Goal: Task Accomplishment & Management: Use online tool/utility

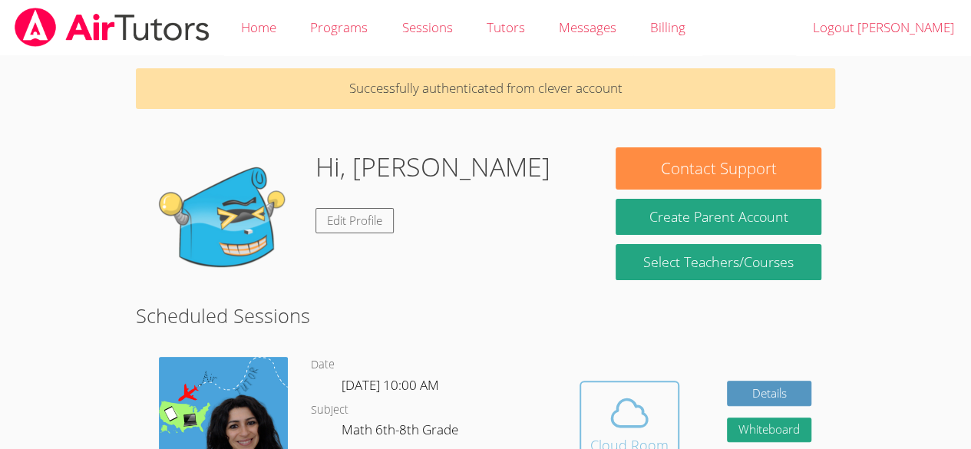
click at [607, 390] on button "Cloud Room" at bounding box center [630, 424] width 100 height 86
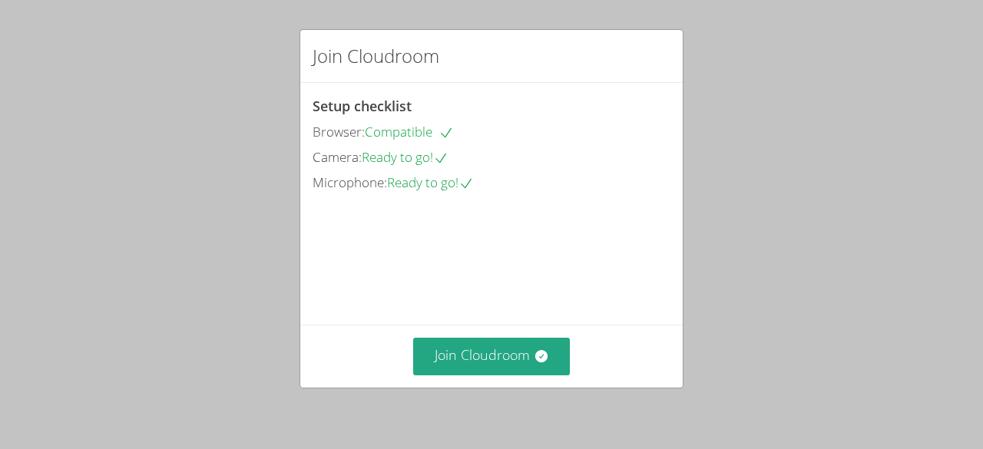
click at [31, 244] on div "Join Cloudroom Setup checklist Browser: Compatible Camera: Ready to go! Microph…" at bounding box center [491, 224] width 983 height 449
click at [8, 279] on div "Join Cloudroom Setup checklist Browser: Compatible Camera: Ready to go! Microph…" at bounding box center [491, 224] width 983 height 449
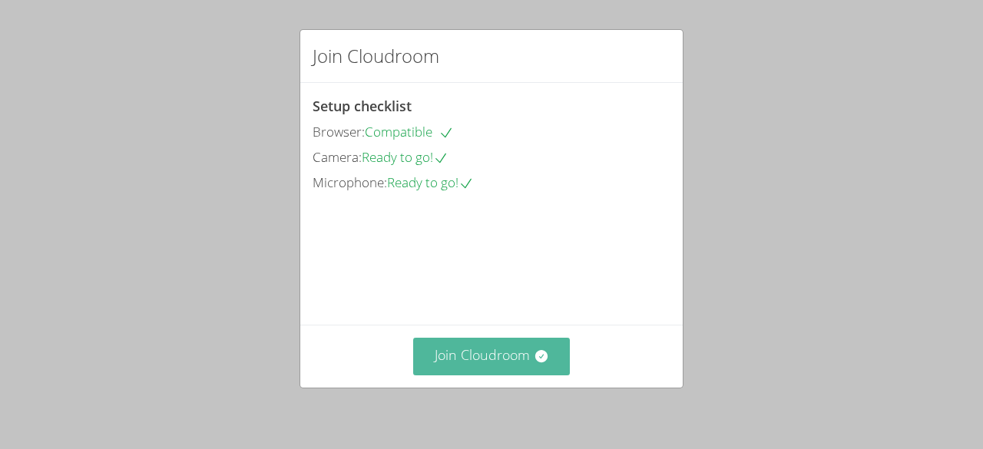
click at [514, 372] on button "Join Cloudroom" at bounding box center [491, 357] width 157 height 38
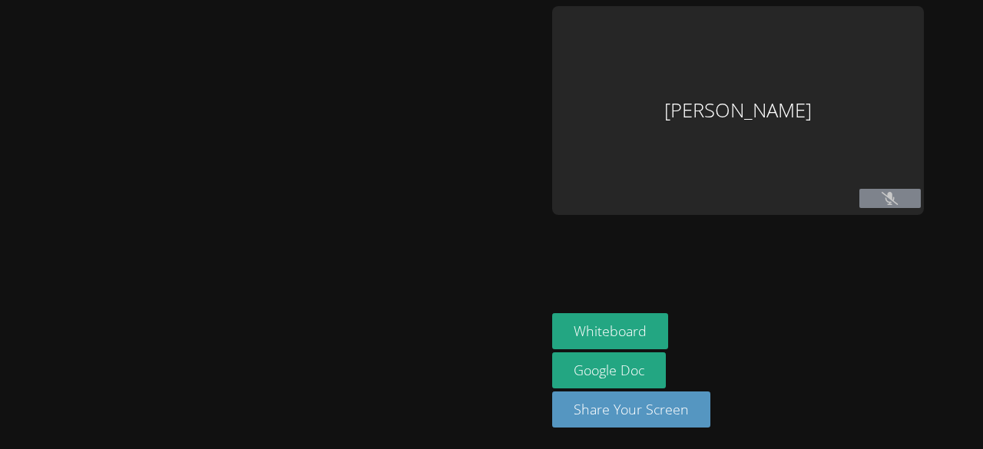
click at [543, 364] on main at bounding box center [273, 224] width 546 height 449
click at [660, 327] on button "Whiteboard" at bounding box center [610, 331] width 116 height 36
click at [642, 326] on button "Whiteboard" at bounding box center [610, 331] width 116 height 36
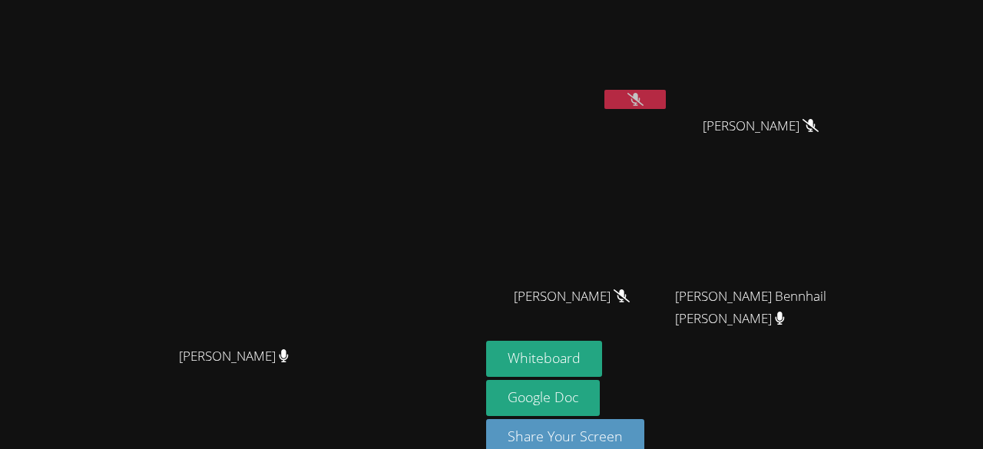
click at [666, 100] on button at bounding box center [634, 99] width 61 height 19
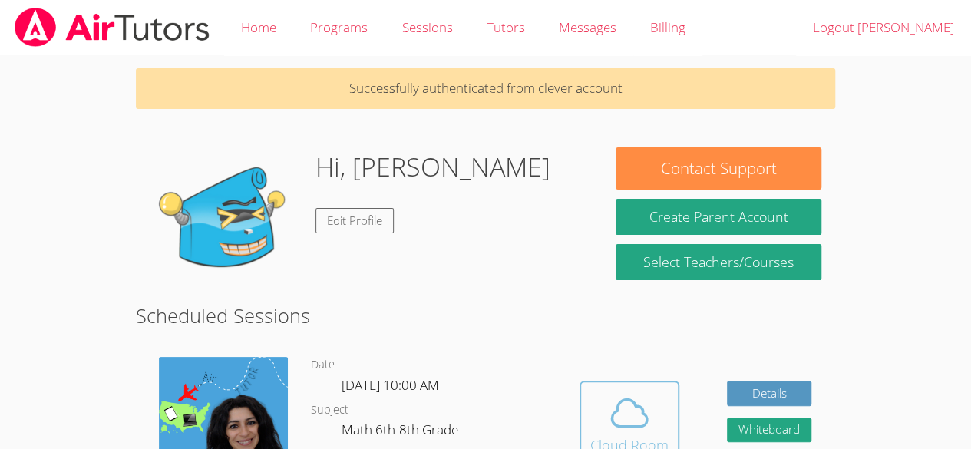
click at [586, 438] on button "Cloud Room" at bounding box center [630, 424] width 100 height 86
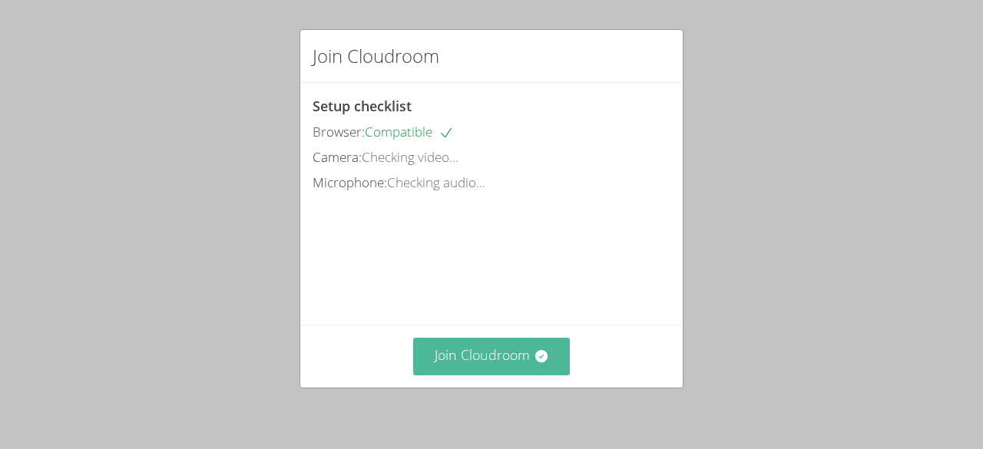
click at [493, 348] on button "Join Cloudroom" at bounding box center [491, 357] width 157 height 38
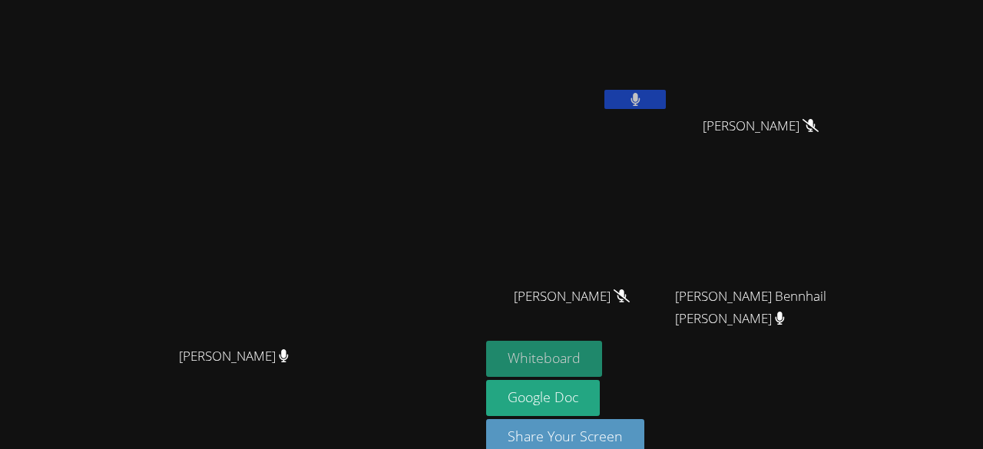
click at [602, 356] on button "Whiteboard" at bounding box center [544, 359] width 116 height 36
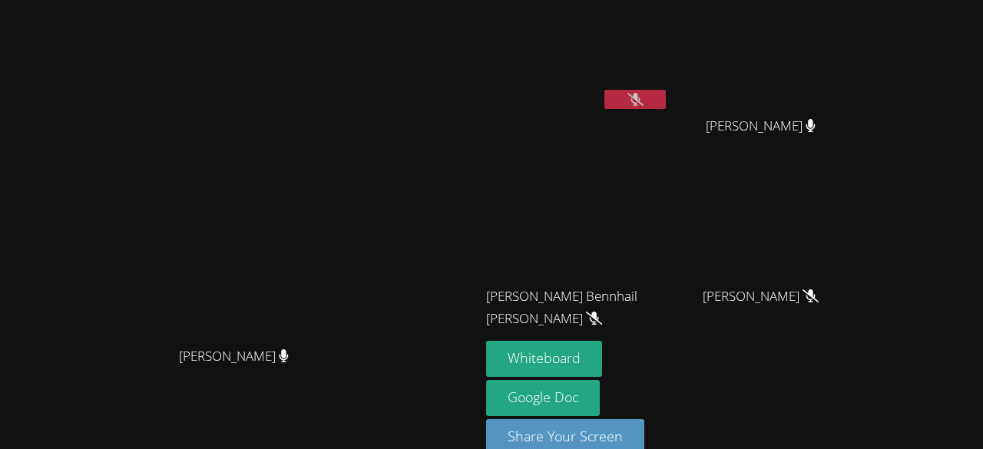
click at [669, 87] on video at bounding box center [577, 57] width 183 height 103
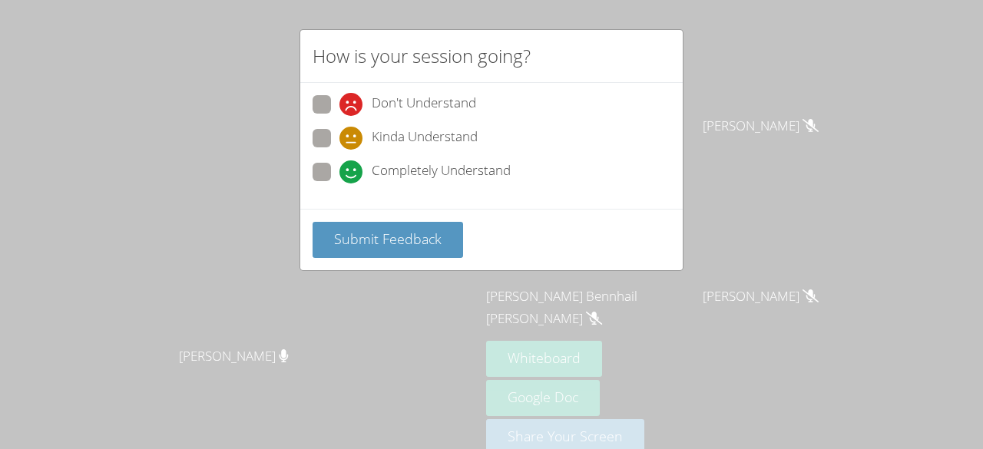
click at [382, 164] on span "Completely Understand" at bounding box center [441, 171] width 139 height 23
click at [352, 164] on input "Completely Understand" at bounding box center [345, 169] width 13 height 13
radio input "true"
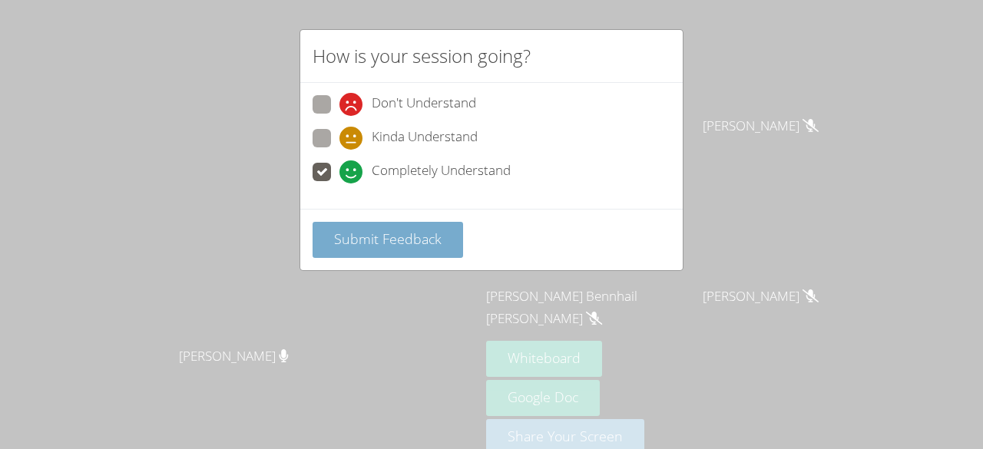
click at [381, 238] on span "Submit Feedback" at bounding box center [387, 239] width 107 height 18
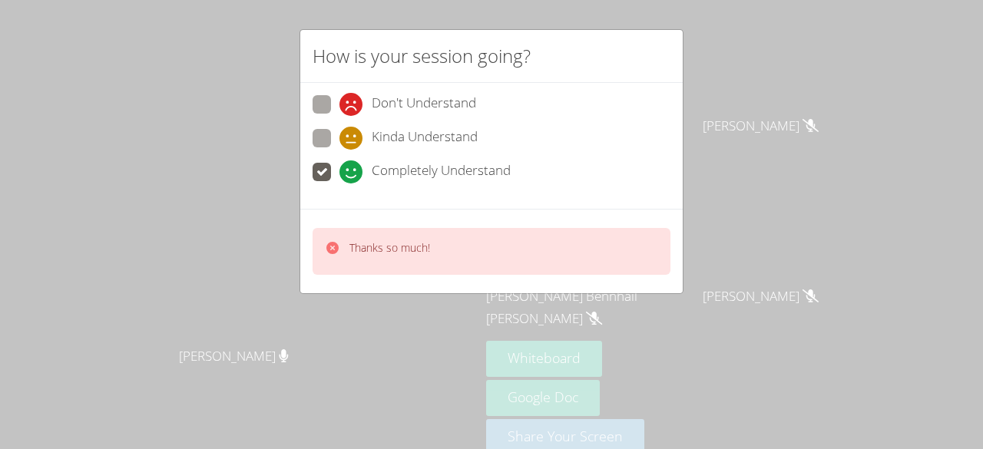
click at [415, 178] on span "Completely Understand" at bounding box center [441, 171] width 139 height 23
click at [352, 176] on input "Completely Understand" at bounding box center [345, 169] width 13 height 13
click at [428, 164] on span "Completely Understand" at bounding box center [441, 171] width 139 height 23
click at [352, 164] on input "Completely Understand" at bounding box center [345, 169] width 13 height 13
click at [427, 175] on span "Completely Understand" at bounding box center [441, 171] width 139 height 23
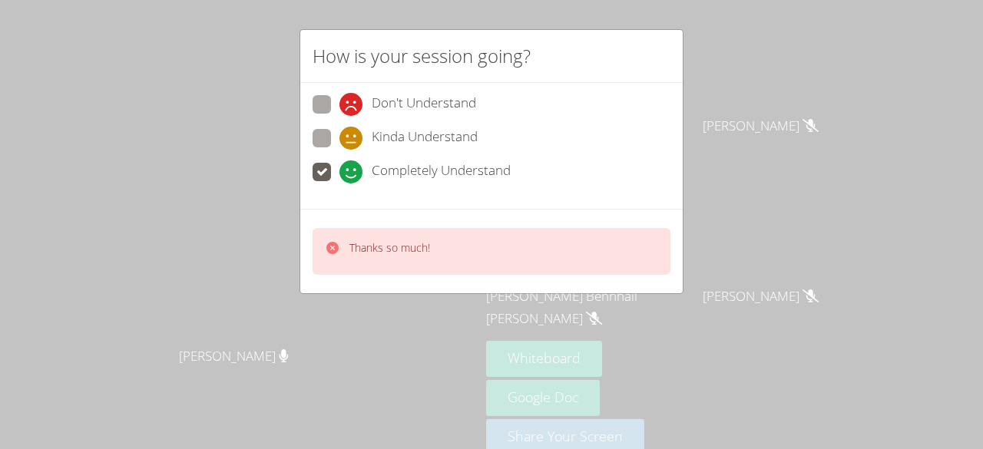
click at [352, 175] on input "Completely Understand" at bounding box center [345, 169] width 13 height 13
click at [427, 174] on span "Completely Understand" at bounding box center [441, 171] width 139 height 23
click at [352, 174] on input "Completely Understand" at bounding box center [345, 169] width 13 height 13
